Goal: Task Accomplishment & Management: Manage account settings

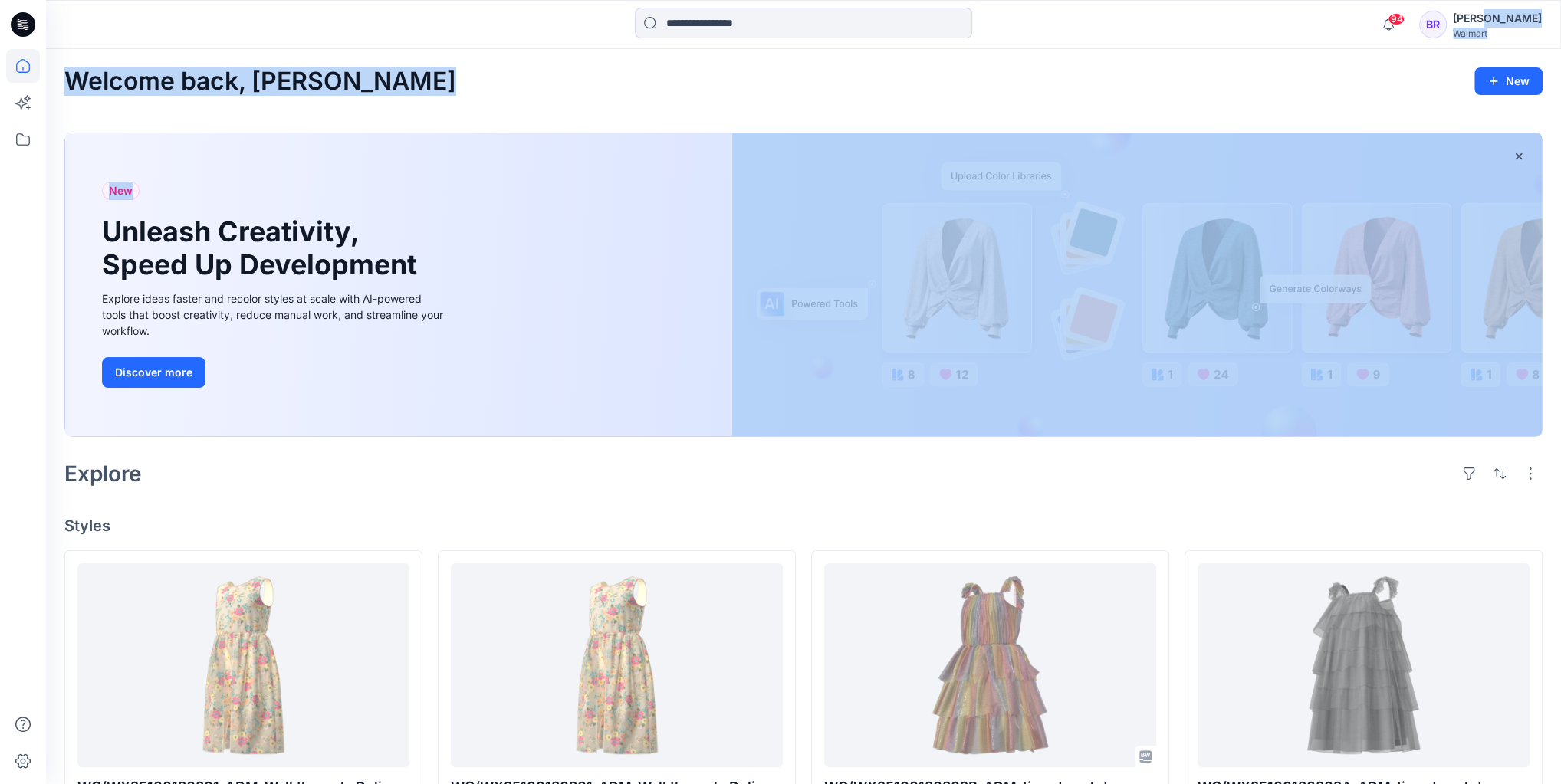
drag, startPoint x: 1498, startPoint y: 24, endPoint x: 1224, endPoint y: 236, distance: 346.4
click at [1225, 234] on div "94 Notifications Mark all as read View all notifications BR [PERSON_NAME] Walma…" at bounding box center [780, 751] width 1561 height 1503
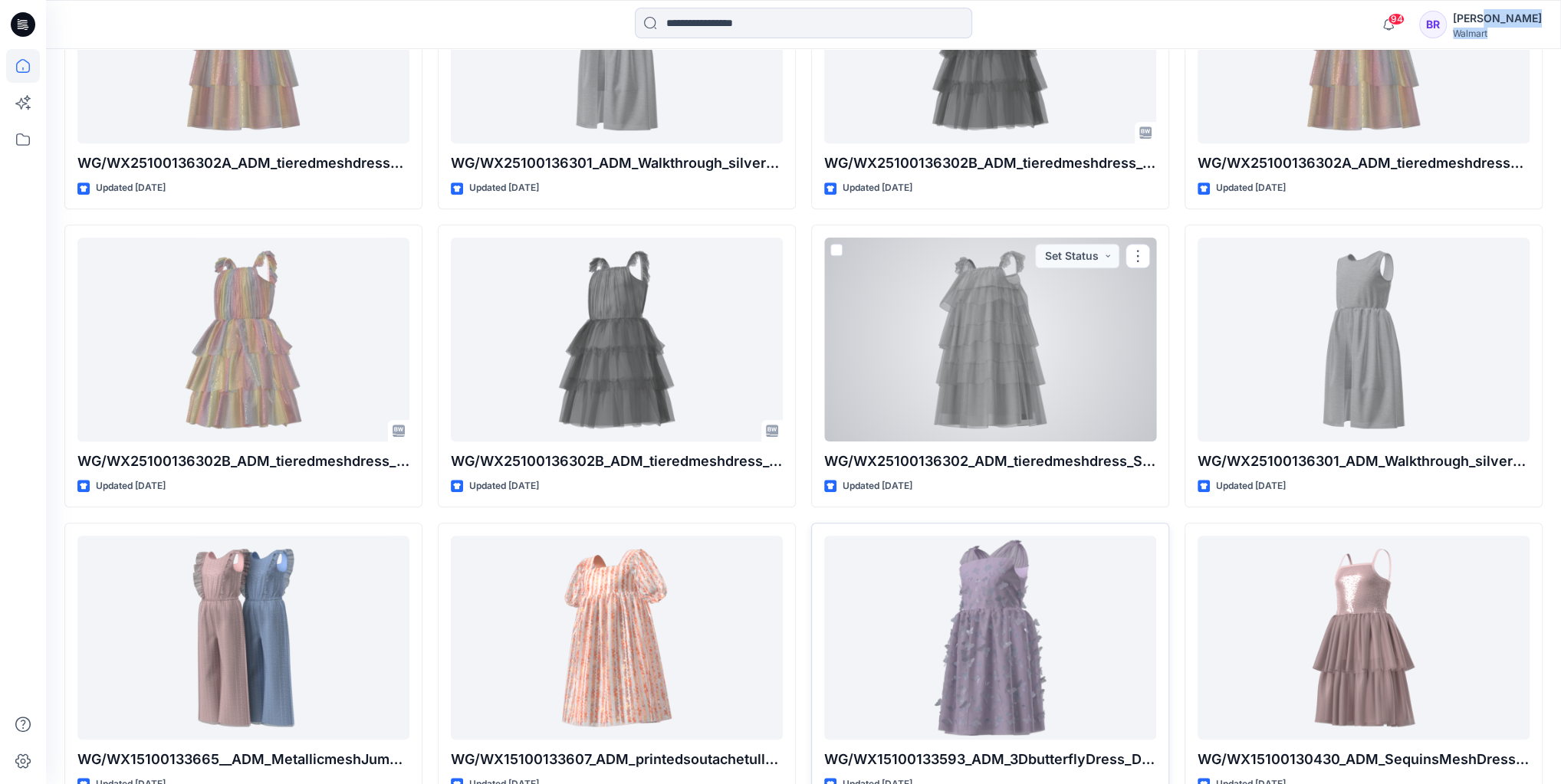
scroll to position [961, 0]
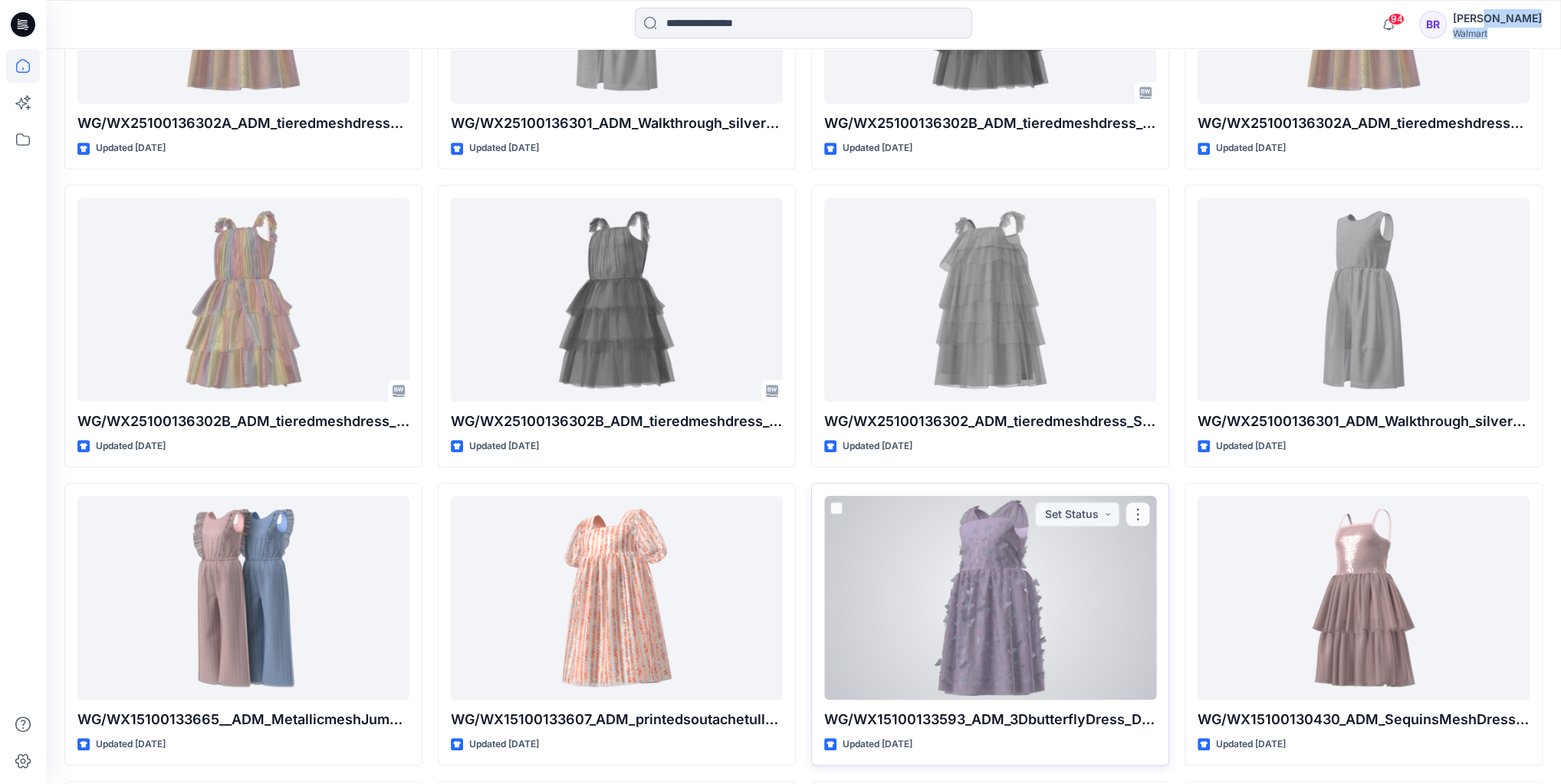
click at [1016, 549] on div at bounding box center [989, 597] width 332 height 204
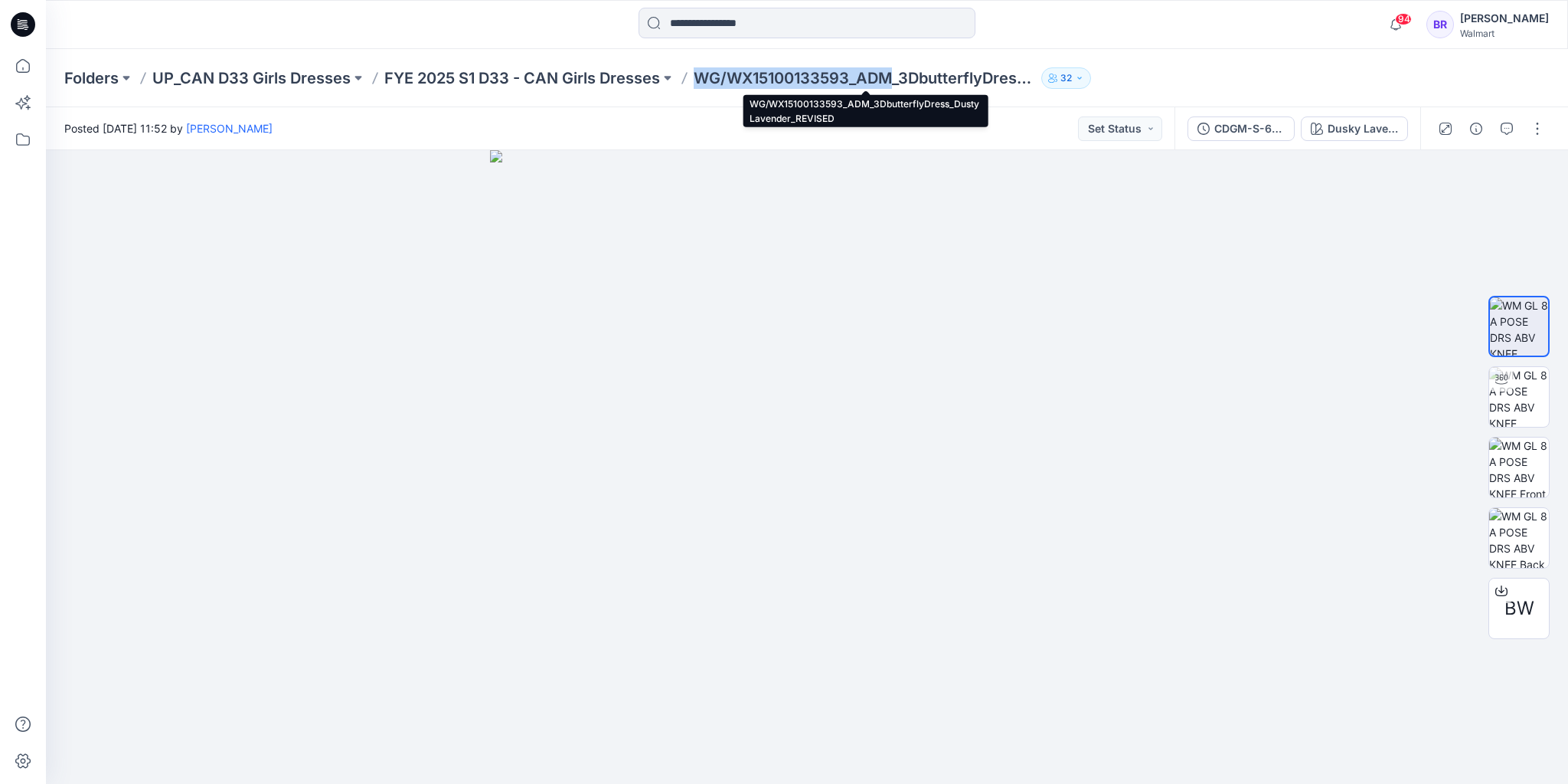
drag, startPoint x: 693, startPoint y: 68, endPoint x: 893, endPoint y: 81, distance: 200.4
click at [893, 81] on div "Folders UP_CAN D33 Girls Dresses FYE 2025 S1 D33 - CAN Girls Dresses WG/WX15100…" at bounding box center [748, 77] width 1366 height 22
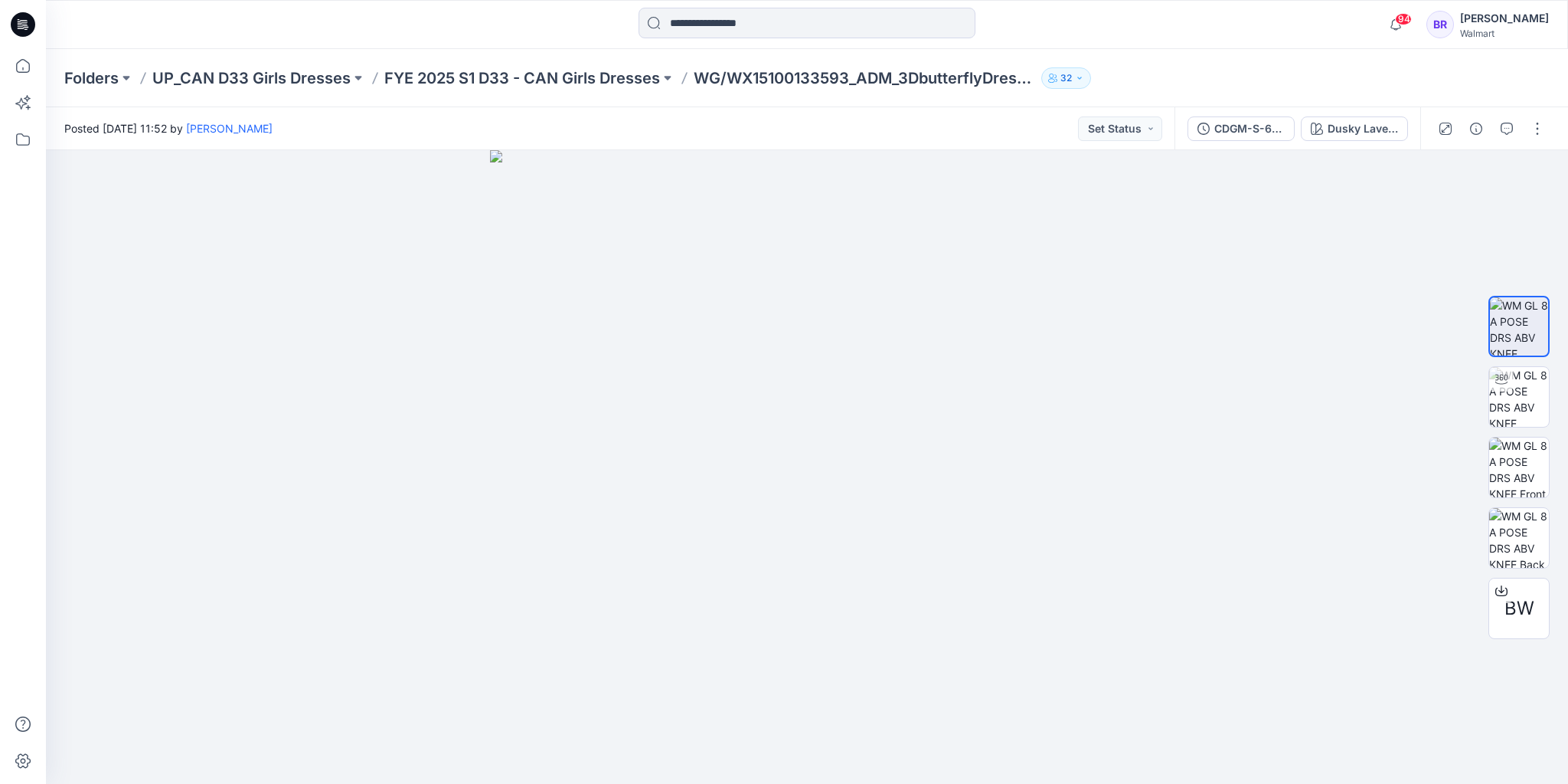
click at [1476, 23] on div "[PERSON_NAME]" at bounding box center [1504, 18] width 89 height 18
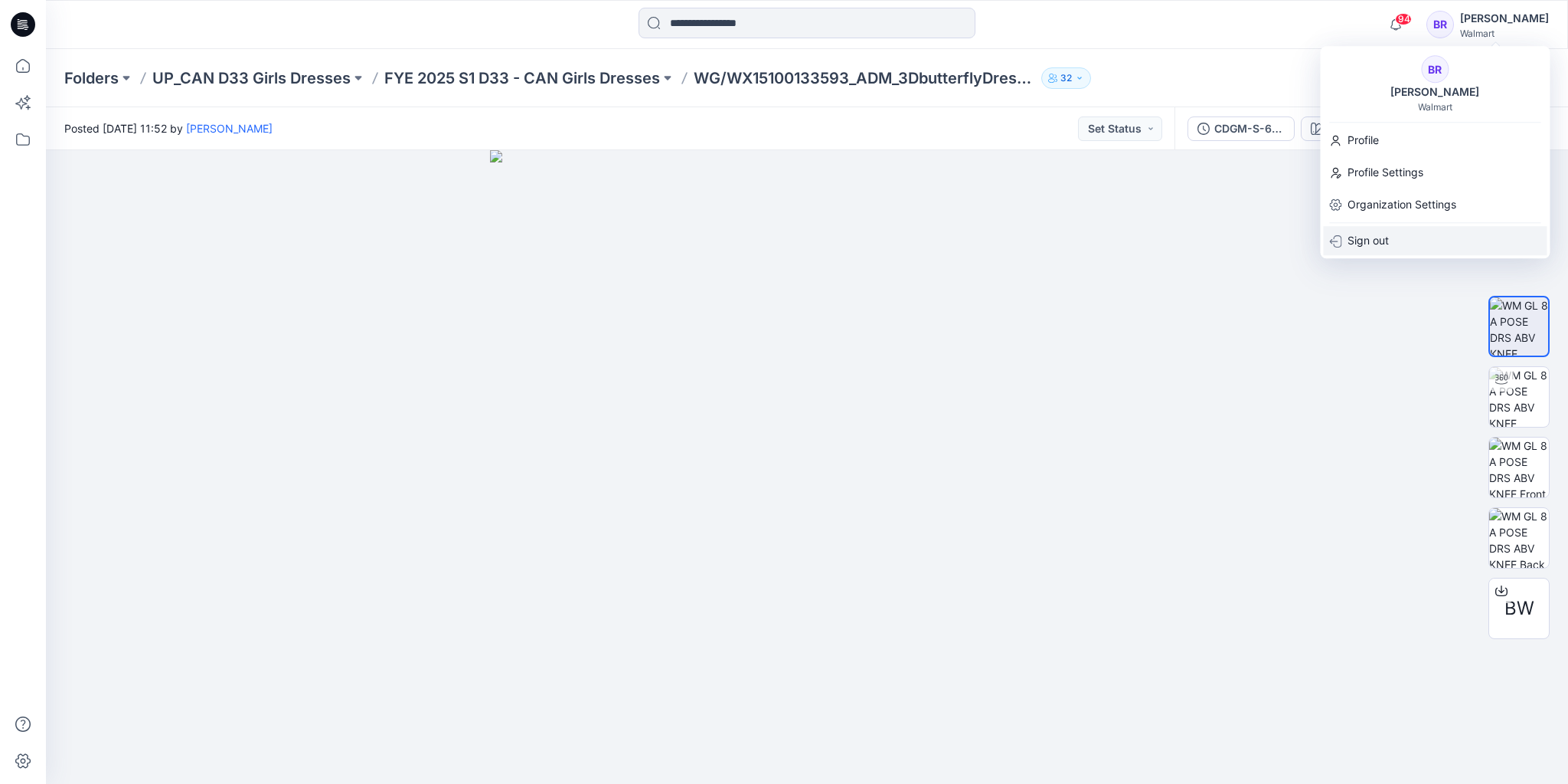
click at [1391, 235] on div "Sign out" at bounding box center [1435, 240] width 223 height 29
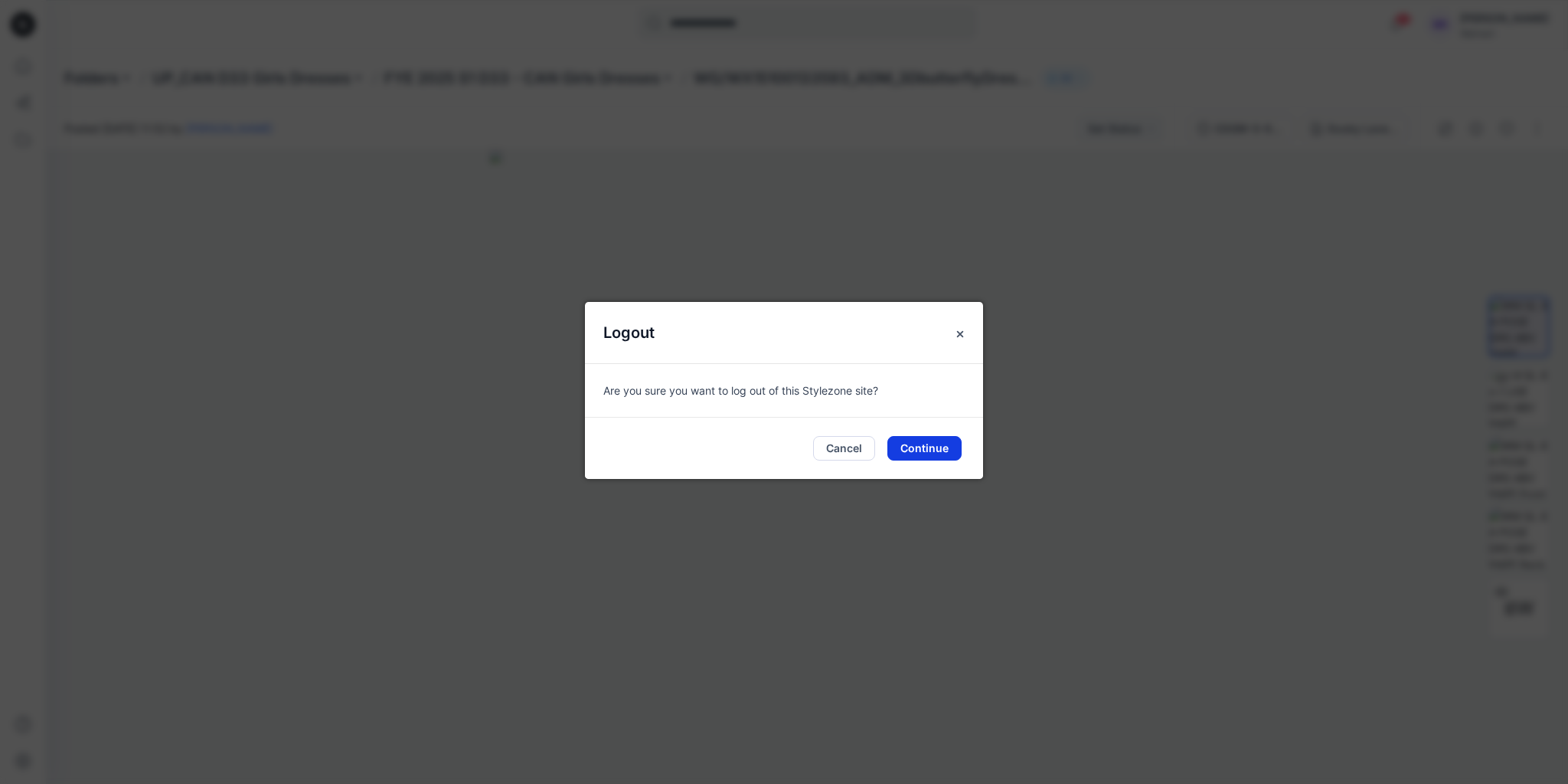
click at [938, 447] on button "Continue" at bounding box center [924, 448] width 74 height 25
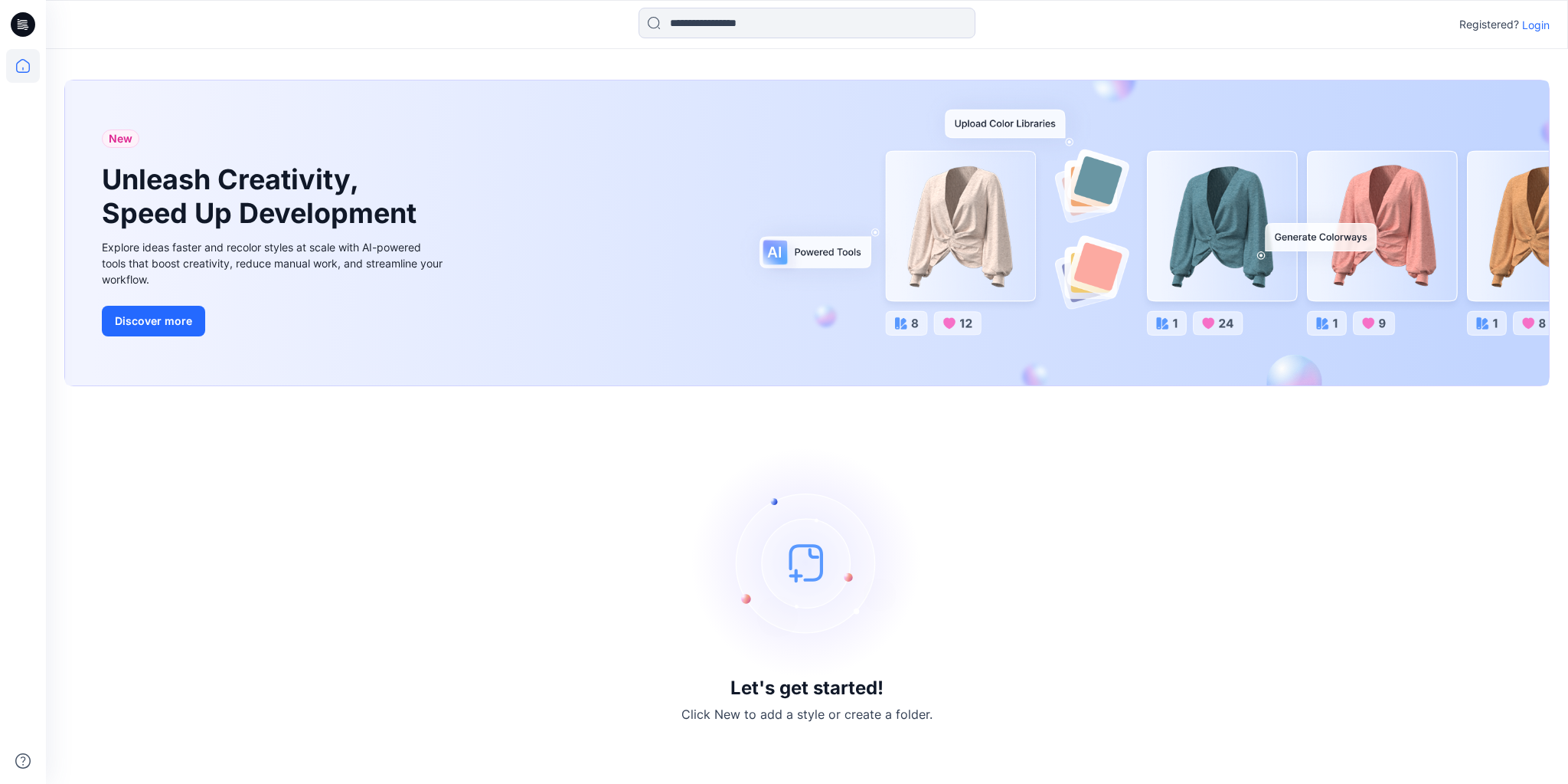
click at [1538, 23] on p "Login" at bounding box center [1536, 25] width 28 height 16
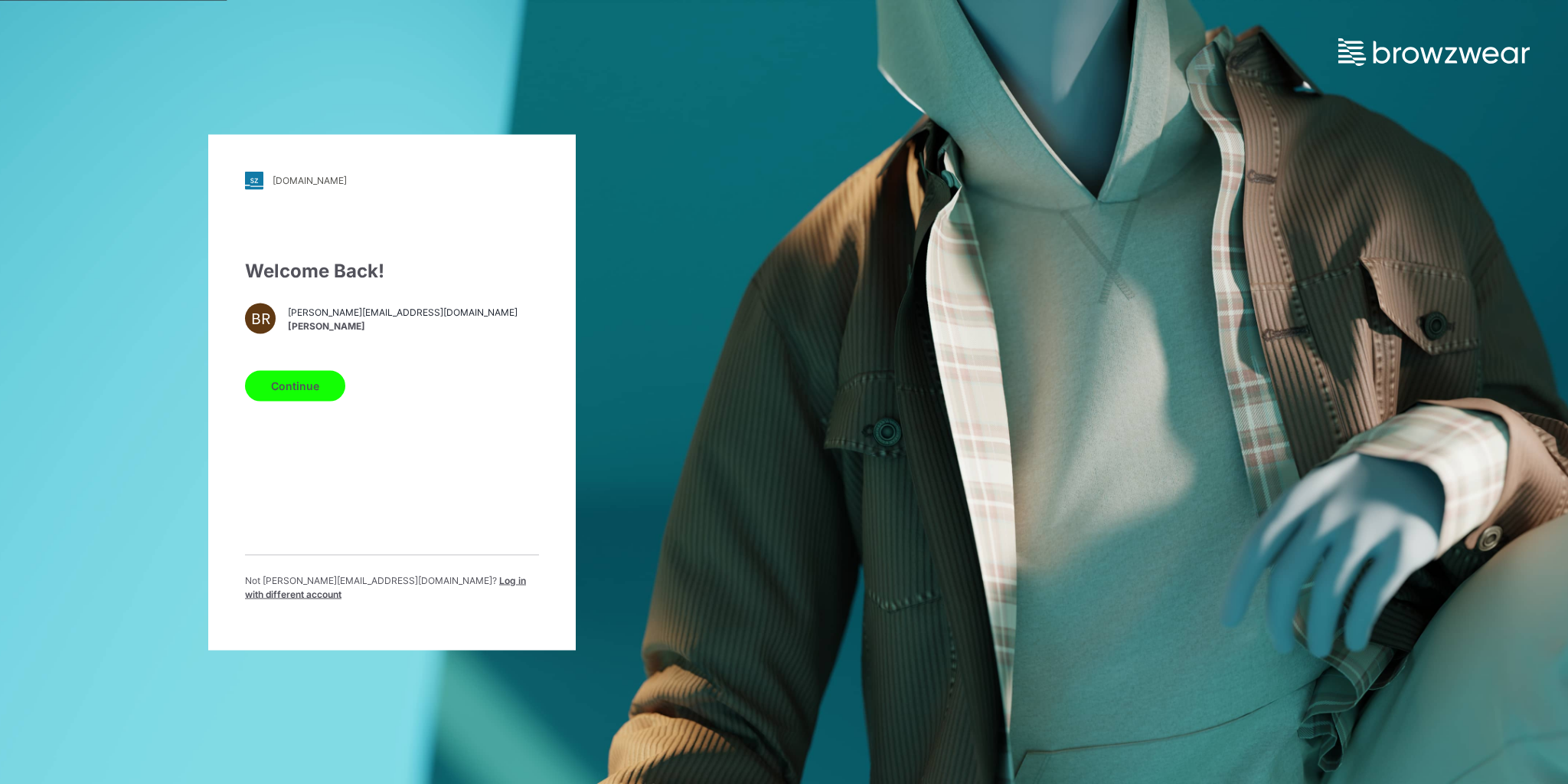
click at [432, 583] on span "Log in with different account" at bounding box center [385, 587] width 281 height 26
